Goal: Task Accomplishment & Management: Complete application form

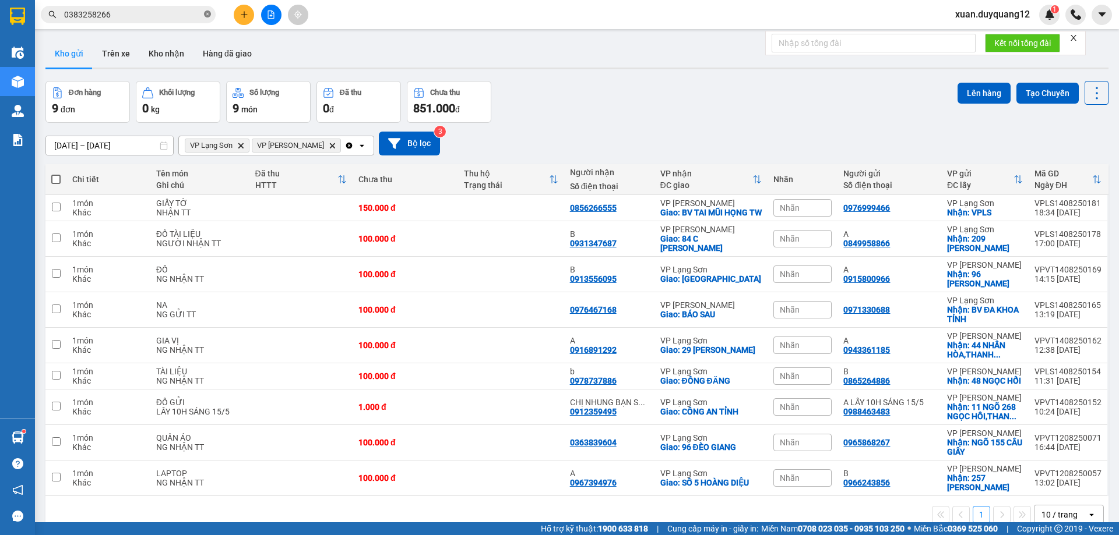
drag, startPoint x: 207, startPoint y: 13, endPoint x: 181, endPoint y: 6, distance: 27.1
click at [207, 13] on icon "close-circle" at bounding box center [207, 13] width 7 height 7
click at [129, 6] on span at bounding box center [128, 14] width 175 height 17
click at [118, 14] on input "text" at bounding box center [133, 14] width 138 height 13
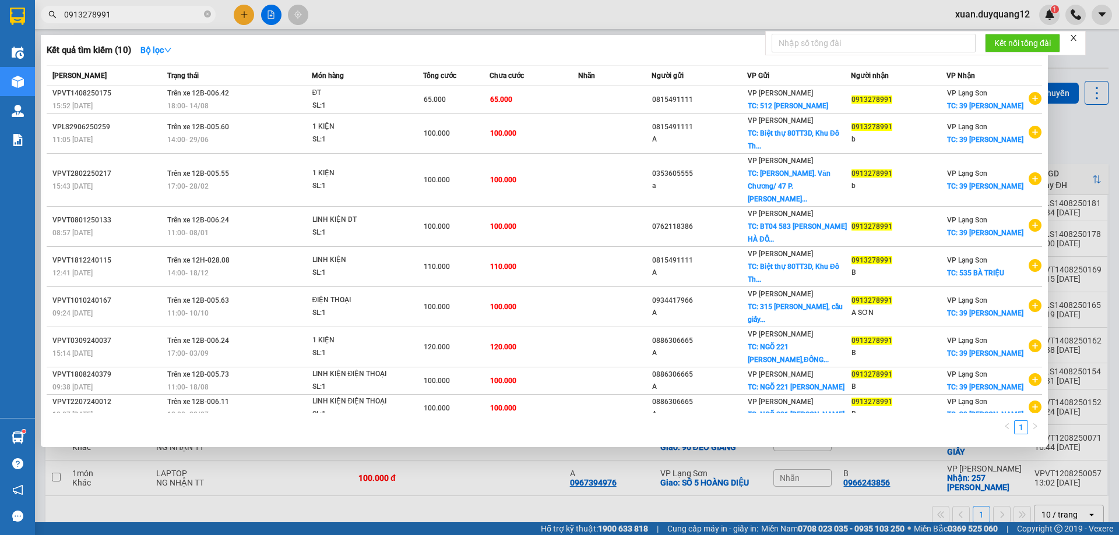
type input "0913278991"
click at [605, 12] on div at bounding box center [559, 267] width 1119 height 535
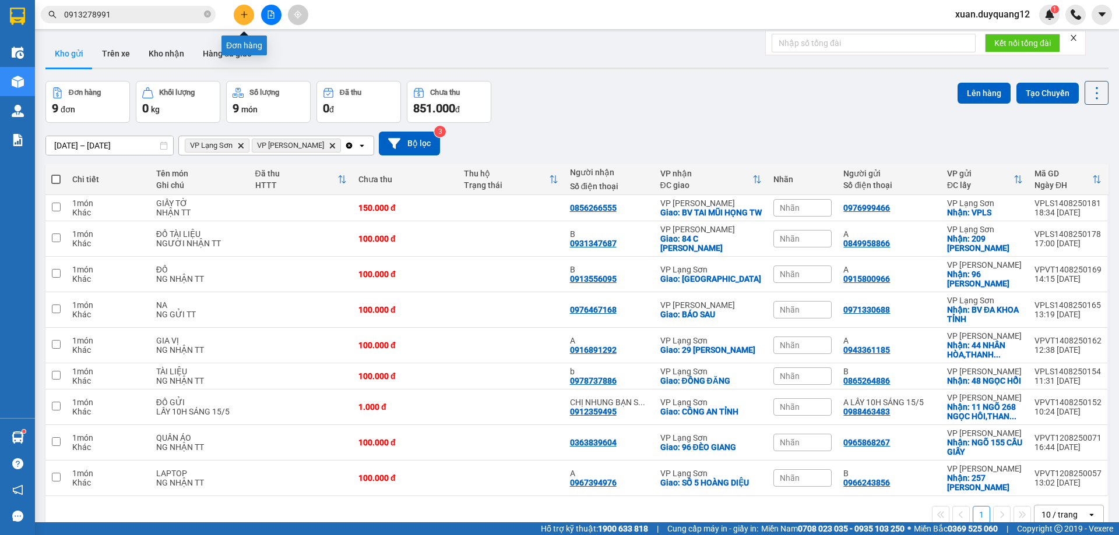
click at [245, 13] on icon "plus" at bounding box center [244, 14] width 8 height 8
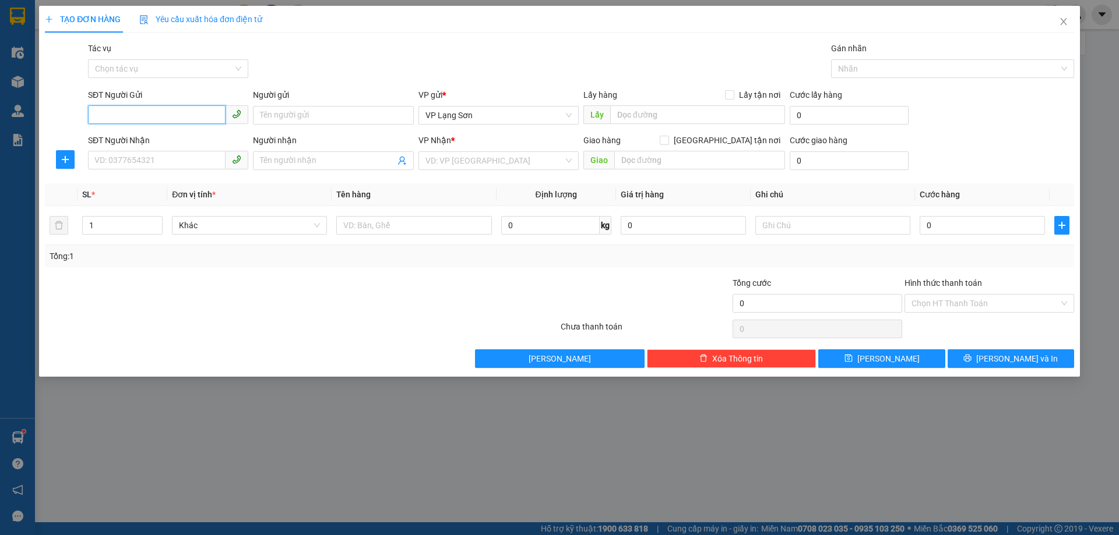
click at [123, 118] on input "SĐT Người Gửi" at bounding box center [157, 114] width 138 height 19
click at [138, 113] on input "SĐT Người Gửi" at bounding box center [157, 114] width 138 height 19
type input "0854886188"
click at [110, 139] on div "0854886188 - A" at bounding box center [168, 138] width 146 height 13
type input "A"
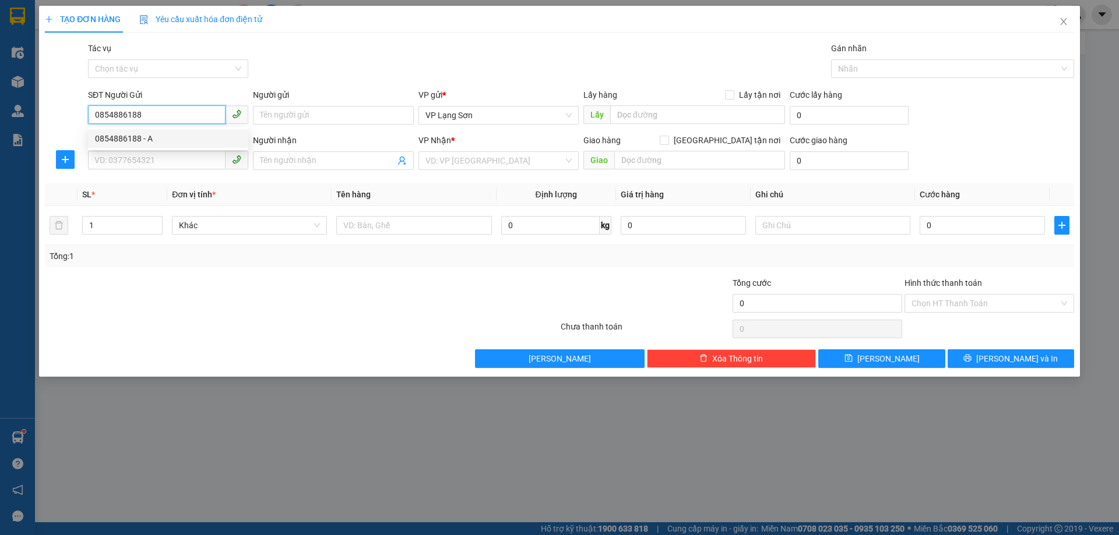
checkbox input "true"
type input "VPLS"
type input "0854886188"
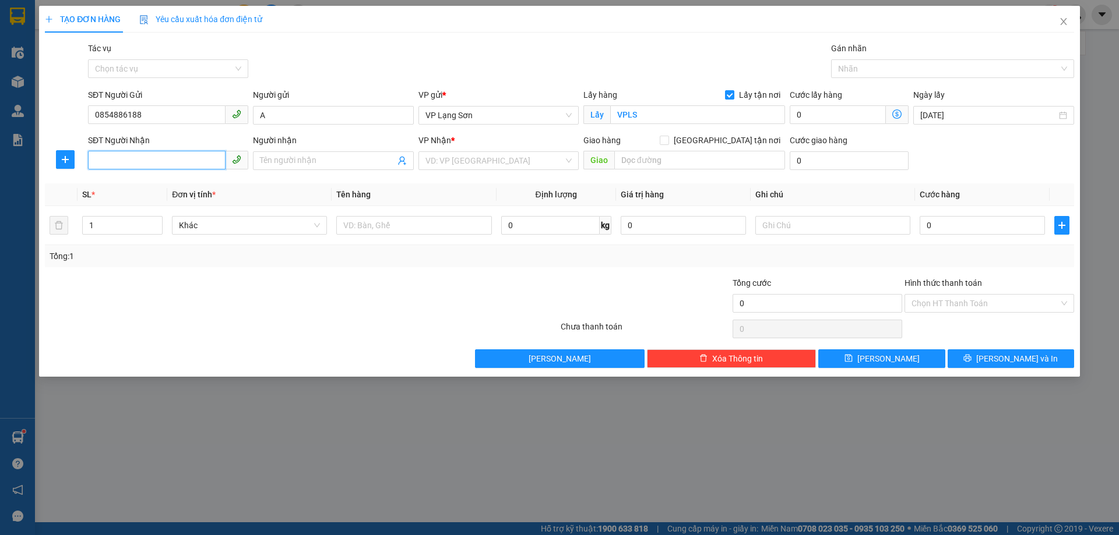
click at [119, 160] on input "SĐT Người Nhận" at bounding box center [157, 160] width 138 height 19
click at [124, 182] on div "0916288619 - B 0983988619" at bounding box center [168, 184] width 146 height 13
type input "0916288619"
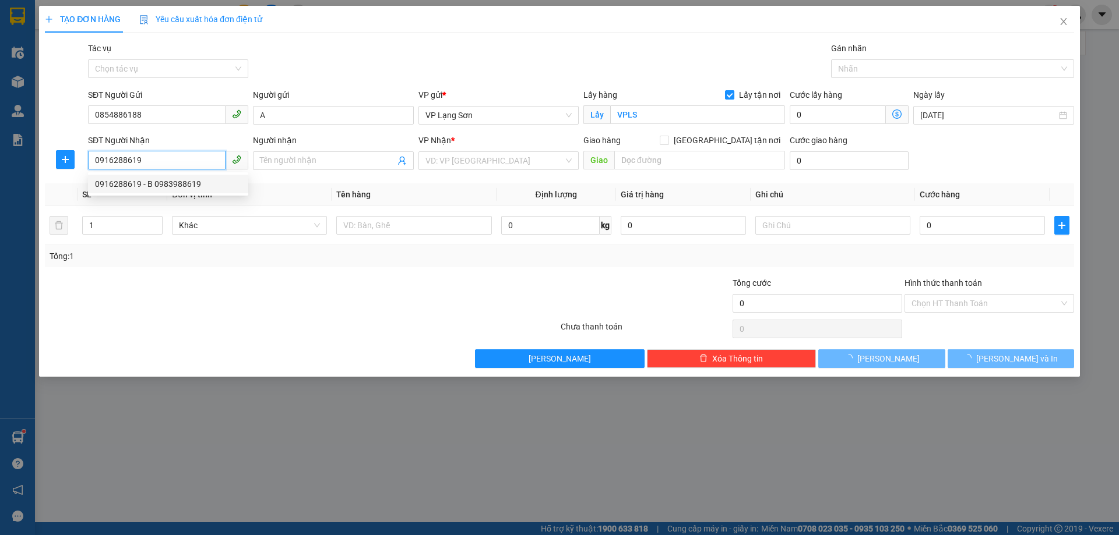
type input "B 0983988619"
checkbox input "true"
type input "TÒA CT3-DN1 KDT VĂN KHÊ [GEOGRAPHIC_DATA]"
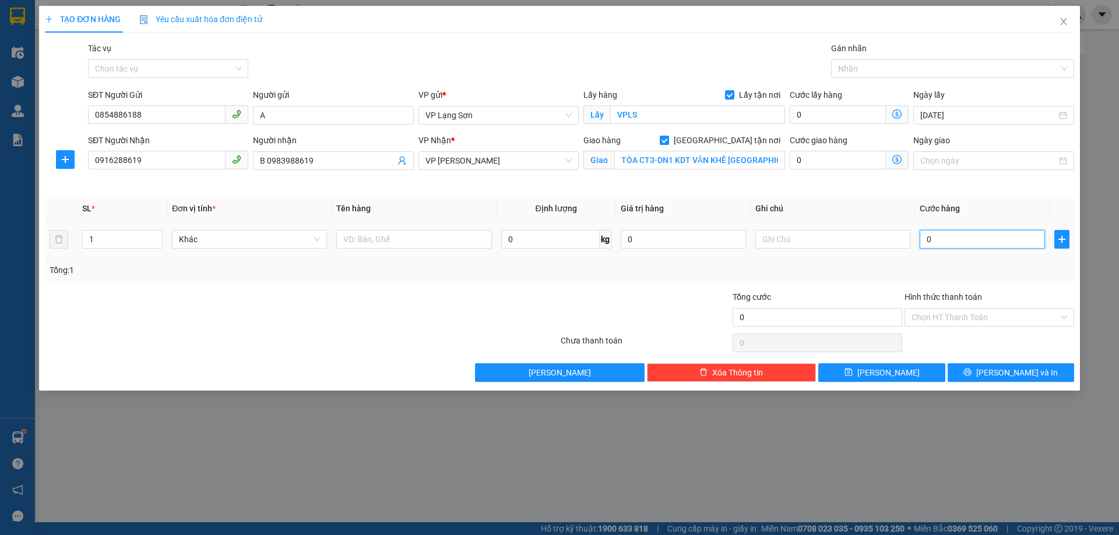
click at [940, 245] on input "0" at bounding box center [981, 239] width 125 height 19
type input "1"
type input "10"
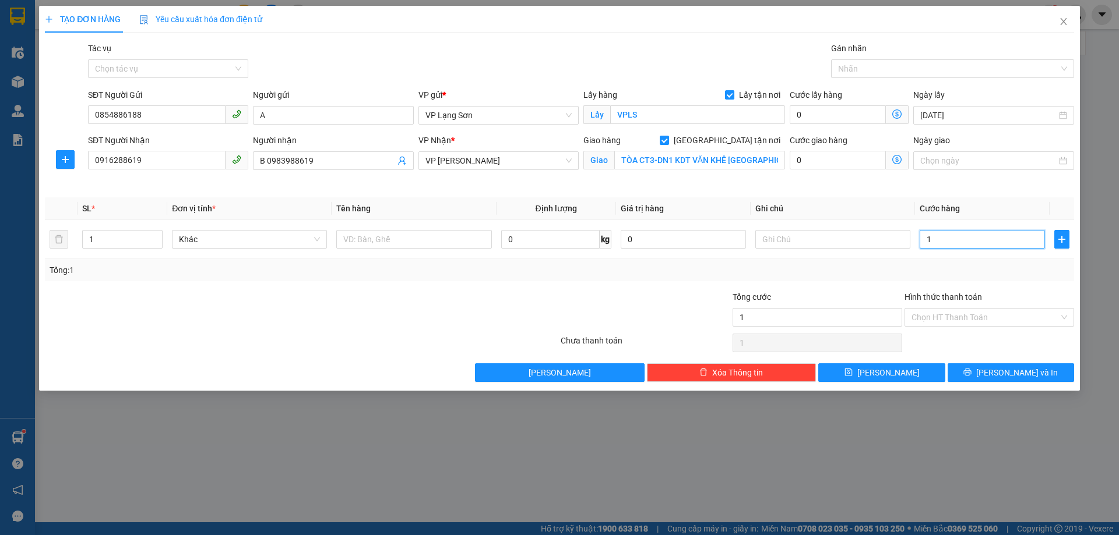
type input "10"
type input "100"
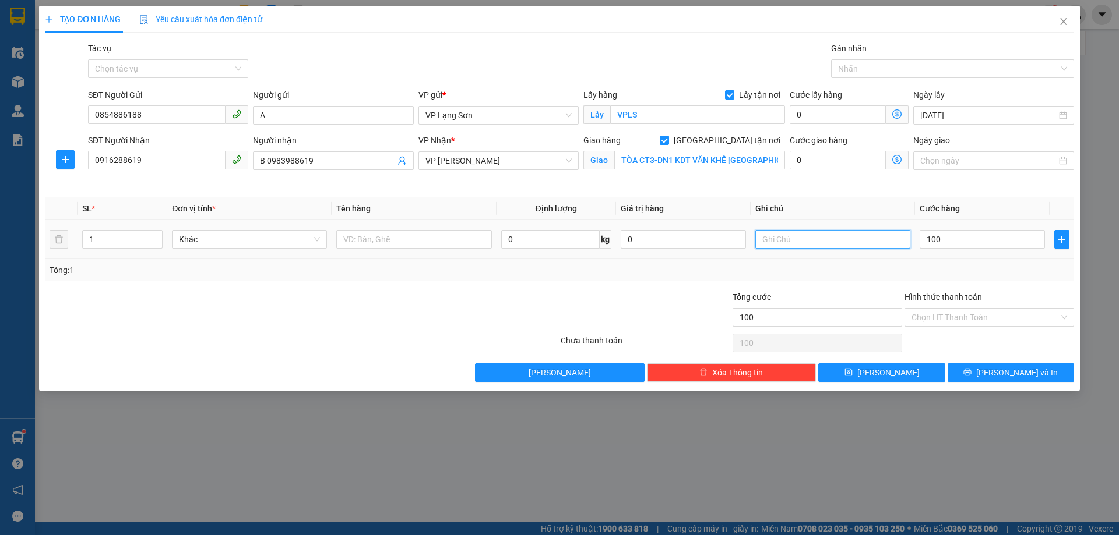
type input "100.000"
click at [812, 240] on input "text" at bounding box center [832, 239] width 155 height 19
type input "D"
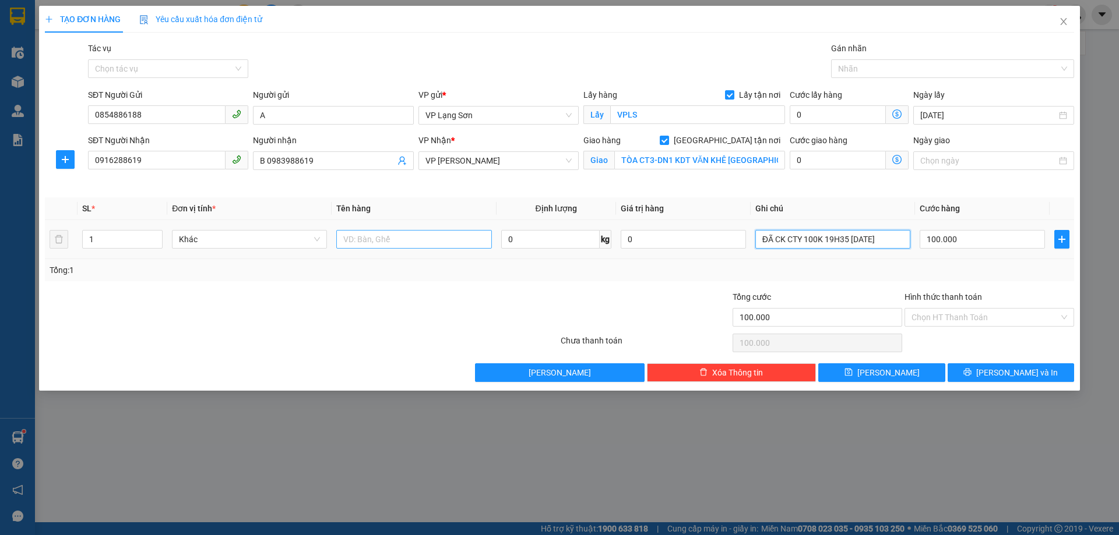
type input "ĐÃ CK CTY 100K 19H35 [DATE]"
click at [456, 241] on input "text" at bounding box center [413, 239] width 155 height 19
type input "GIẤY TỜ TRẢ TRONG SÁNG 15/8"
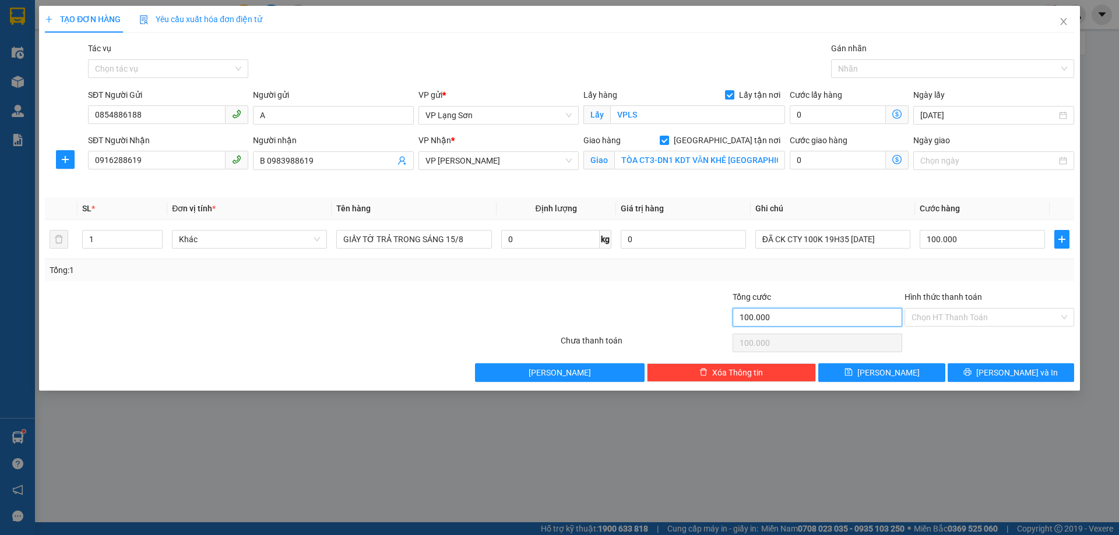
click at [848, 323] on input "100.000" at bounding box center [817, 317] width 170 height 19
click at [978, 318] on input "Hình thức thanh toán" at bounding box center [984, 317] width 147 height 17
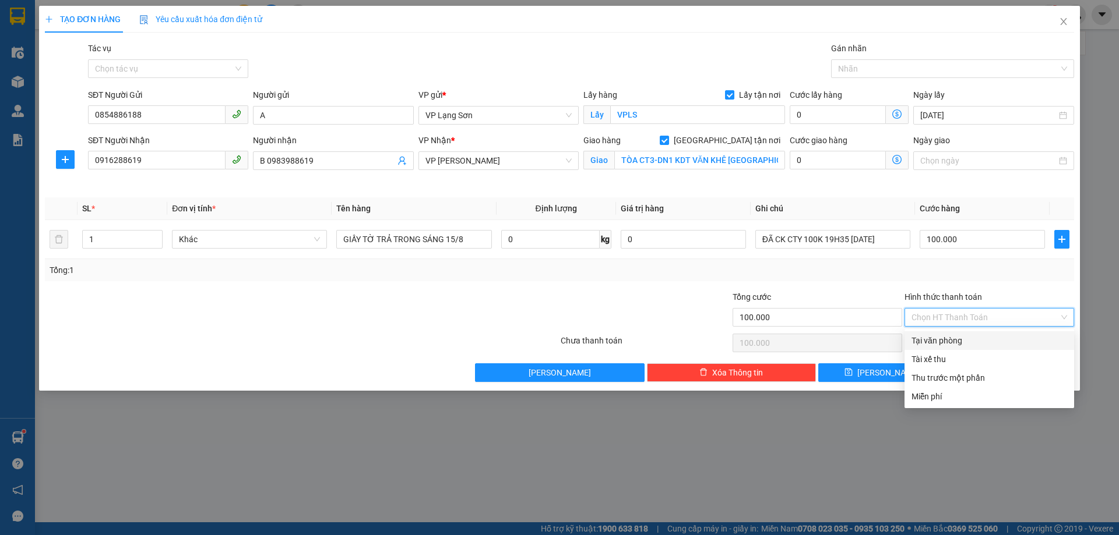
click at [943, 341] on div "Tại văn phòng" at bounding box center [989, 340] width 156 height 13
type input "0"
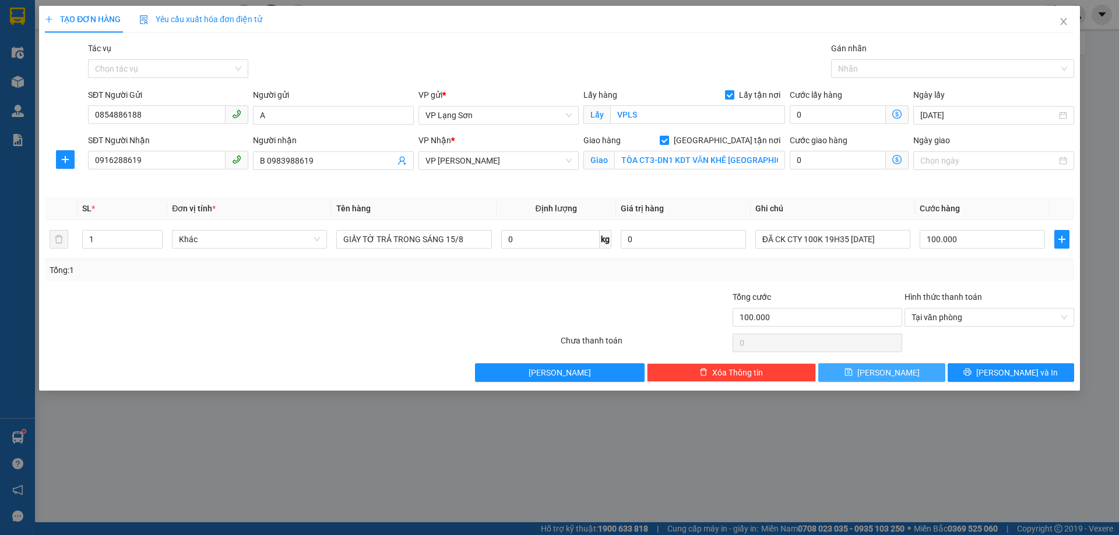
click at [852, 374] on icon "save" at bounding box center [848, 373] width 8 height 8
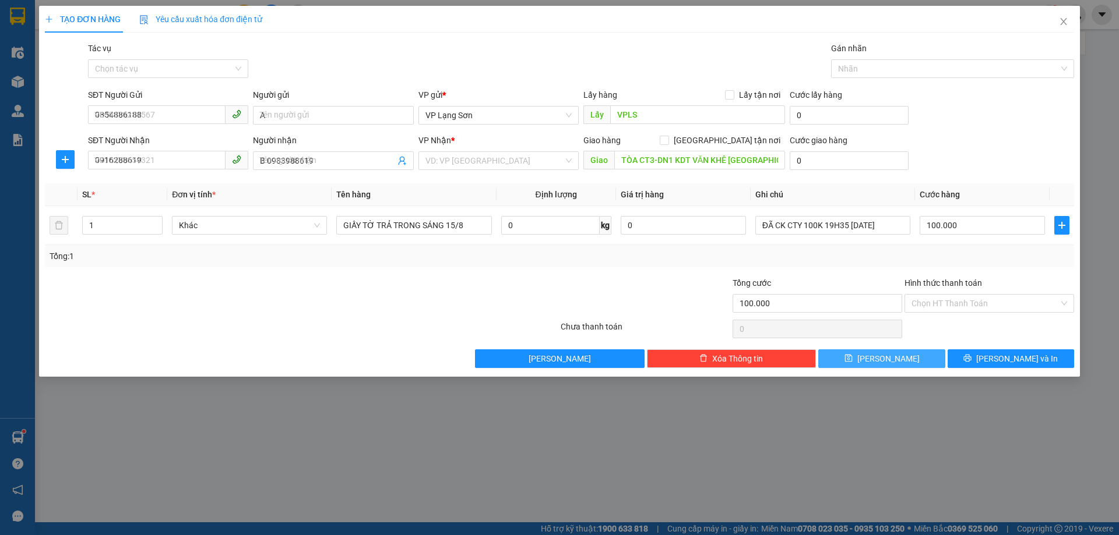
checkbox input "false"
type input "0"
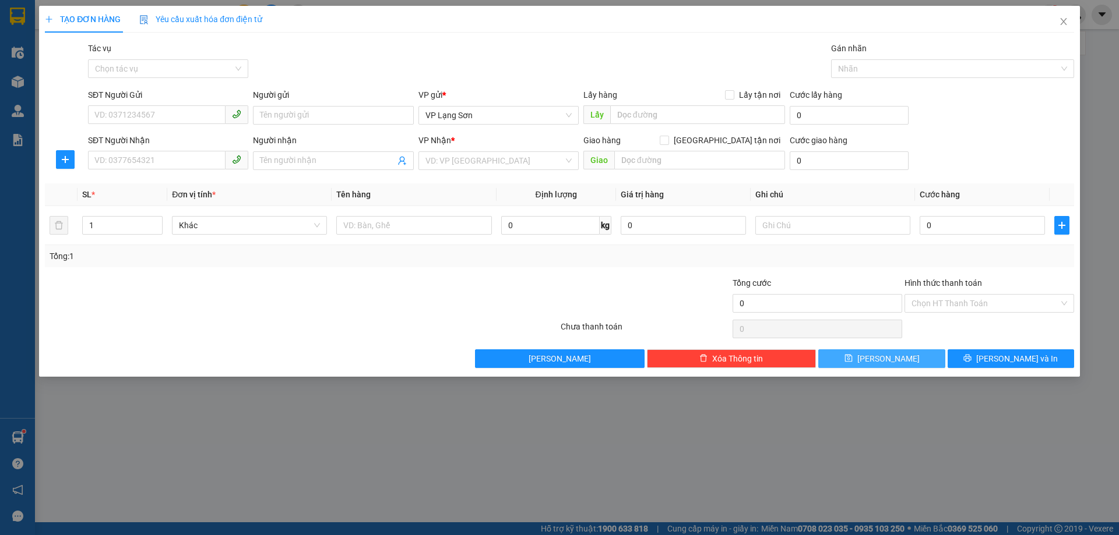
click at [654, 446] on div "TẠO ĐƠN HÀNG Yêu cầu xuất hóa đơn điện tử Transit Pickup Surcharge Ids Transit …" at bounding box center [559, 267] width 1119 height 535
